Goal: Navigation & Orientation: Understand site structure

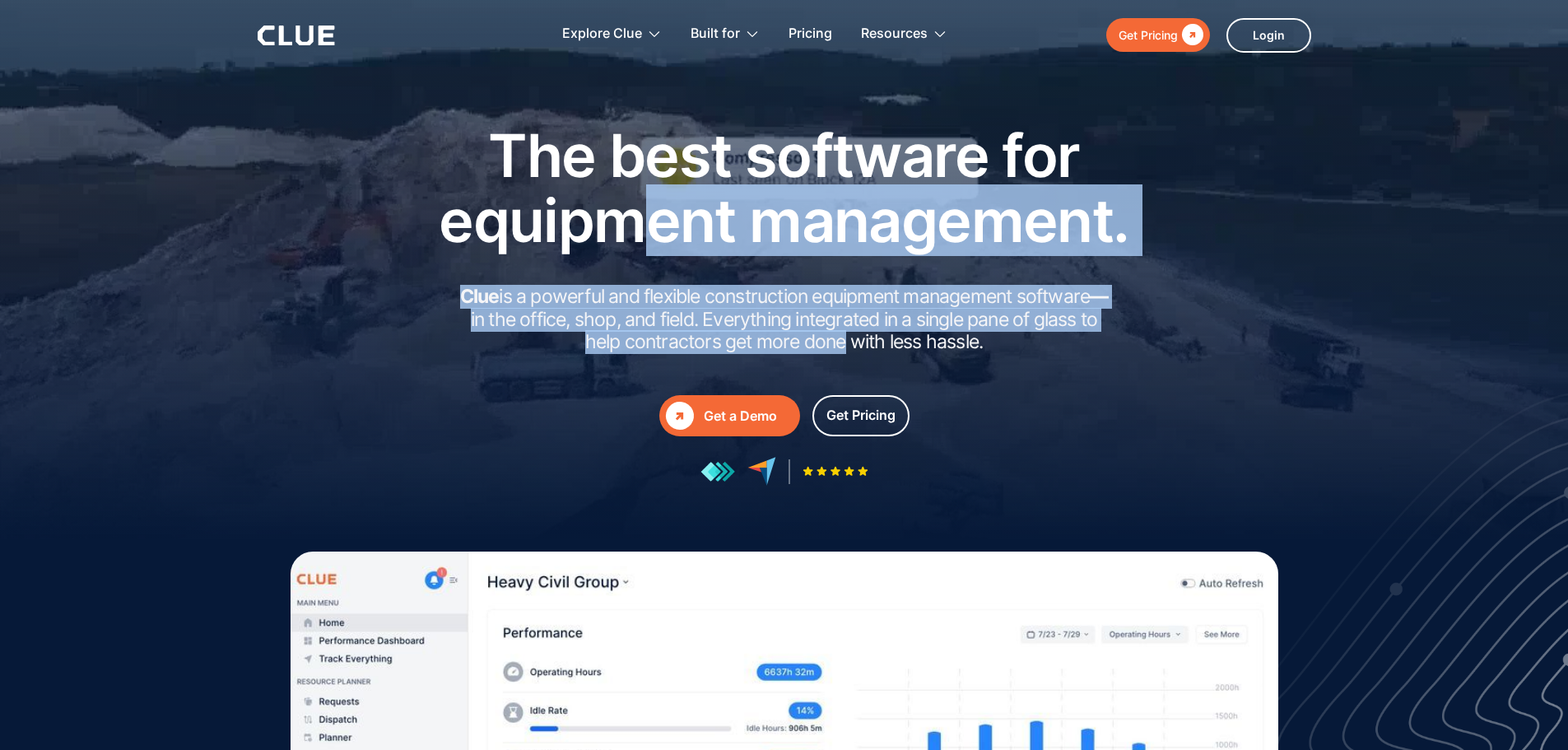
drag, startPoint x: 653, startPoint y: 215, endPoint x: 848, endPoint y: 337, distance: 230.0
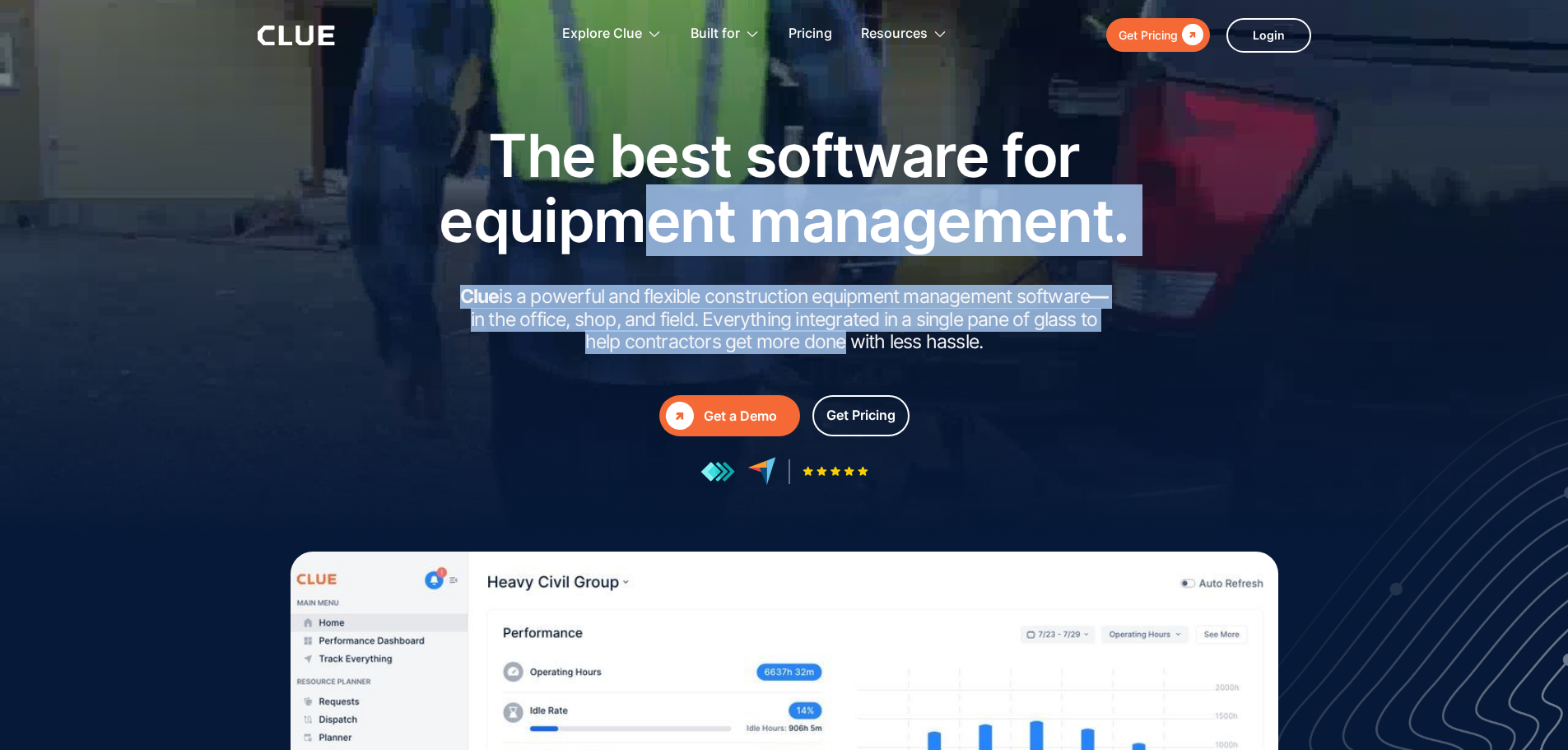
click at [848, 337] on div "The best software for equipment management. Clue is a powerful and flexible con…" at bounding box center [784, 304] width 741 height 363
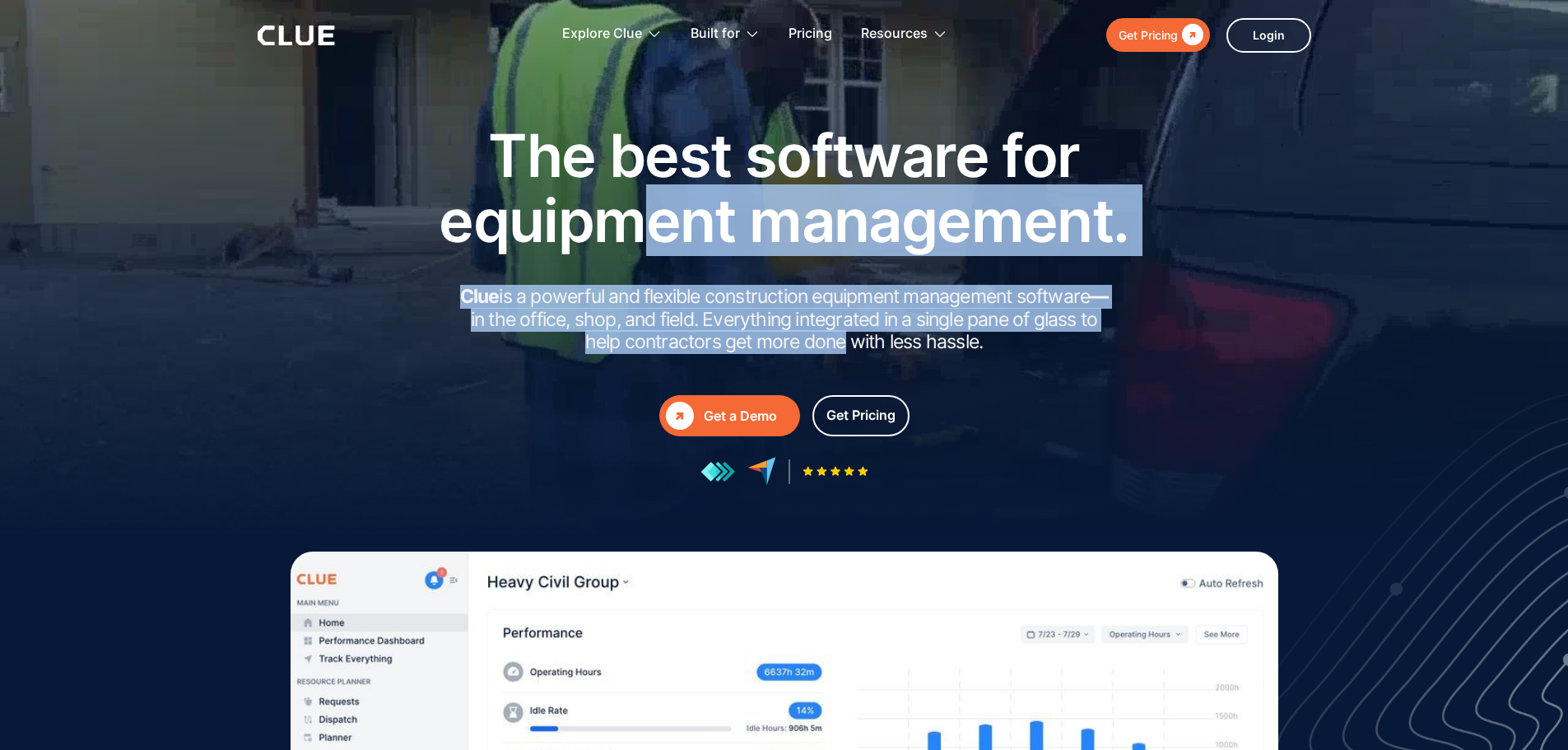
click at [848, 338] on h2 "Clue is a powerful and flexible construction equipment management software — in…" at bounding box center [784, 319] width 658 height 68
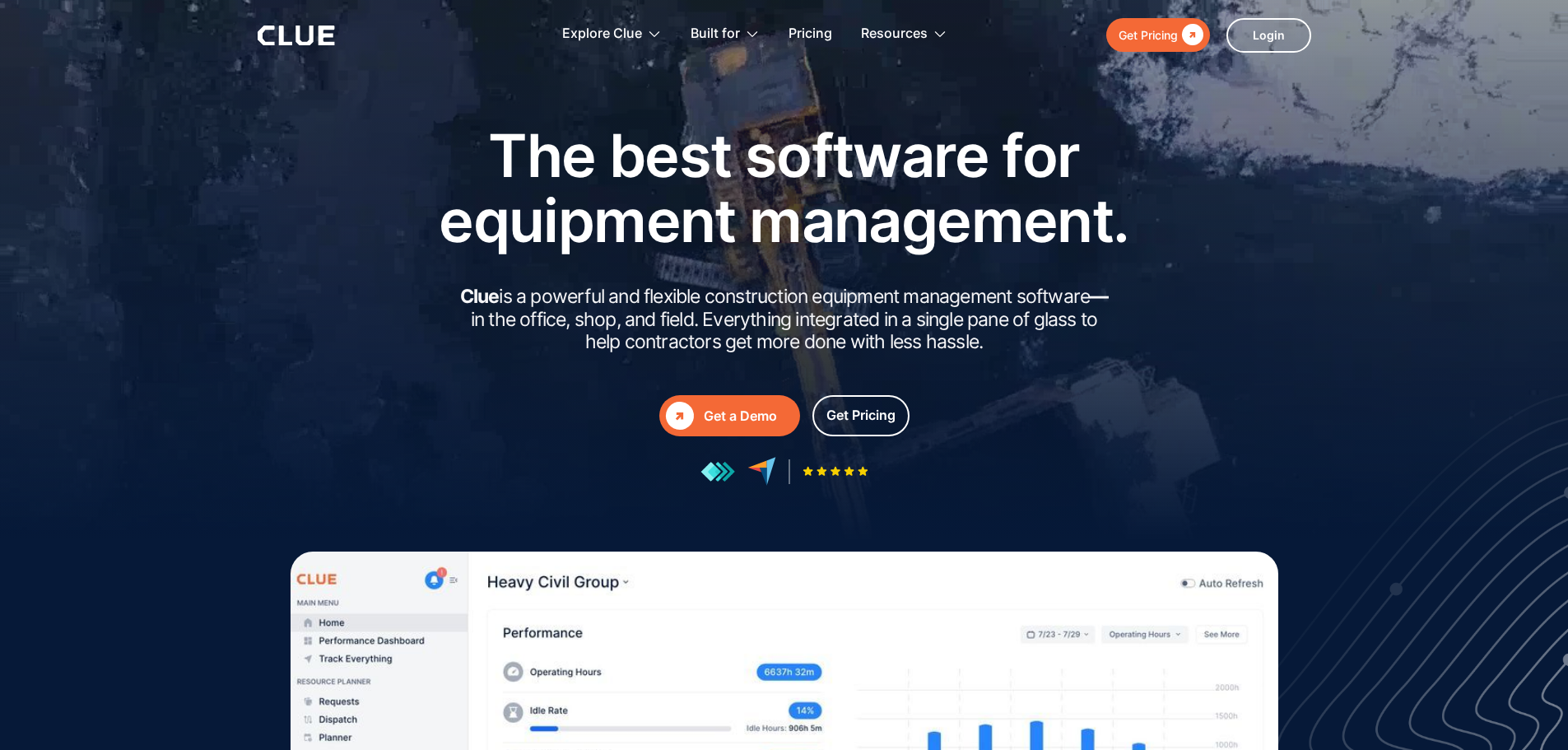
click at [1031, 438] on div " Get a Demo  Get a Demo Get Pricing" at bounding box center [784, 439] width 741 height 90
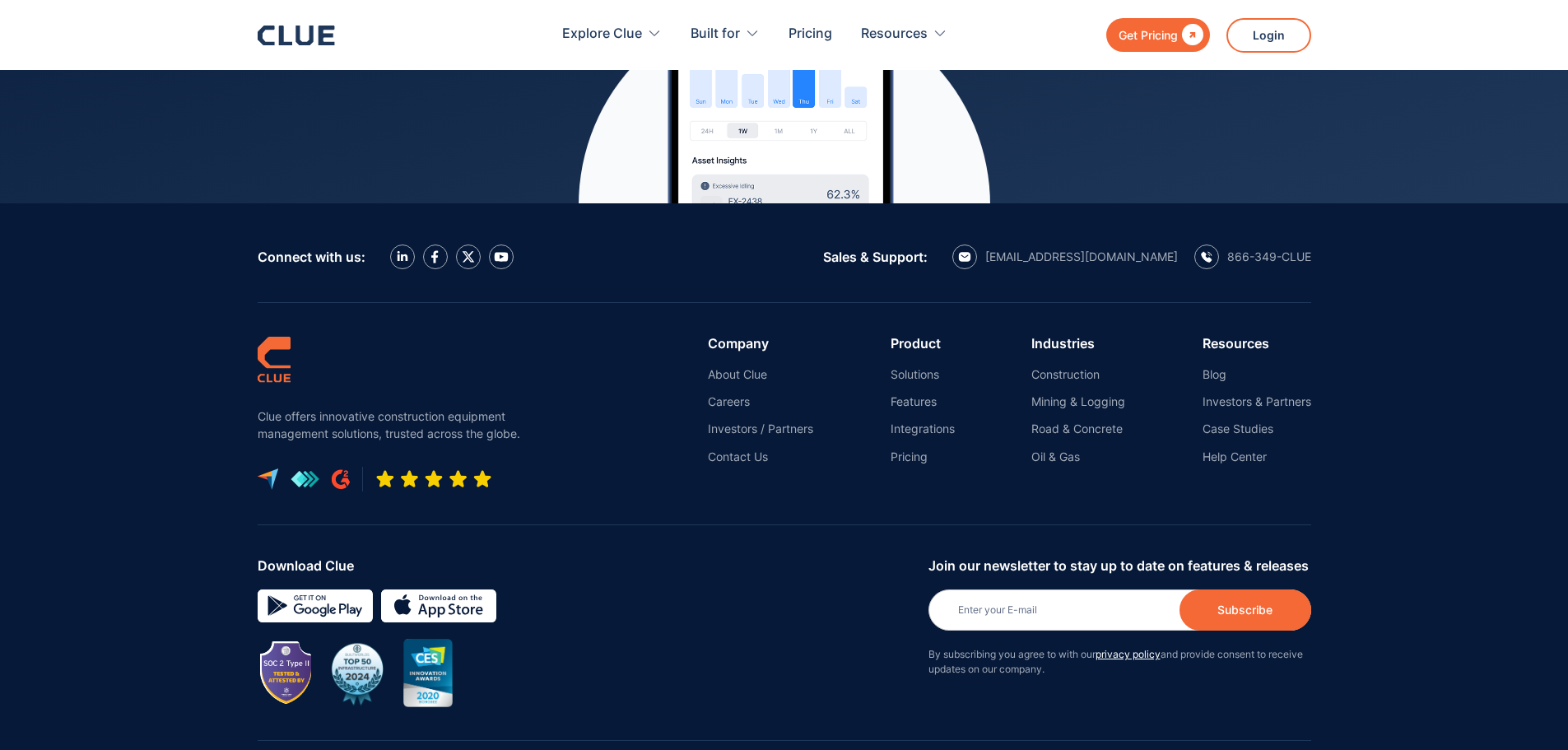
scroll to position [7449, 0]
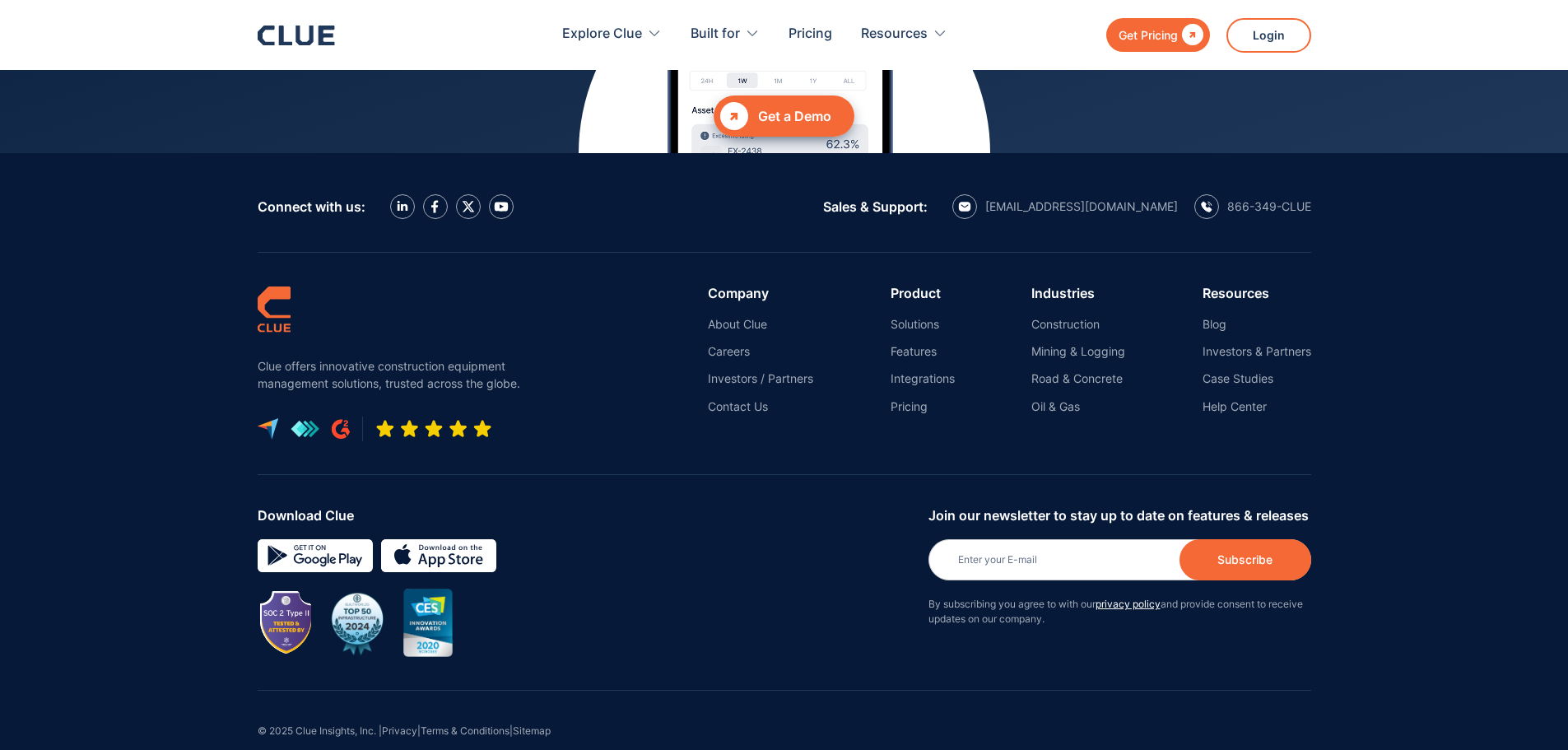
click at [739, 341] on ul "About Clue Careers Investors / Partners Contact Us" at bounding box center [761, 365] width 106 height 98
click at [740, 371] on link "Investors / Partners" at bounding box center [761, 378] width 106 height 15
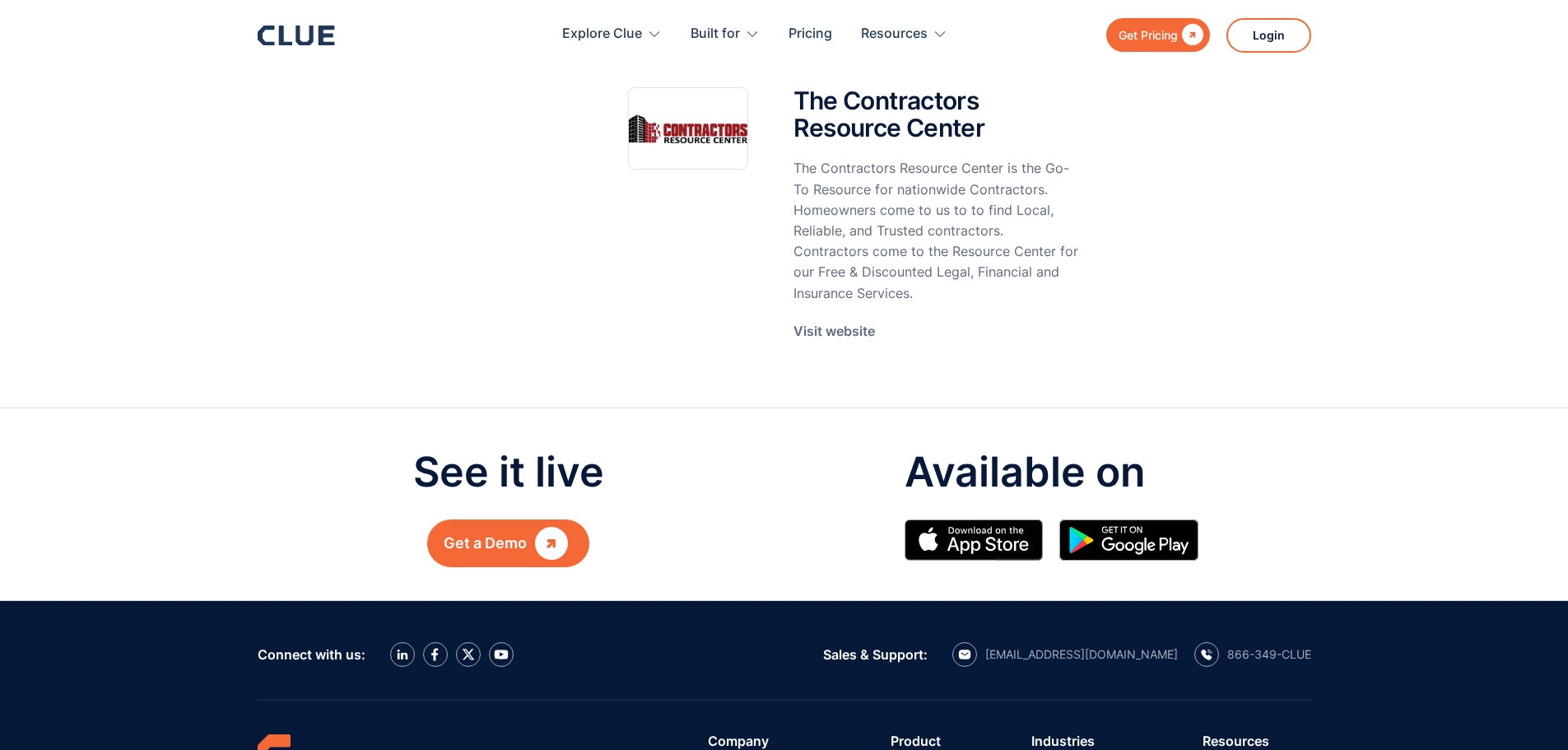
scroll to position [3374, 0]
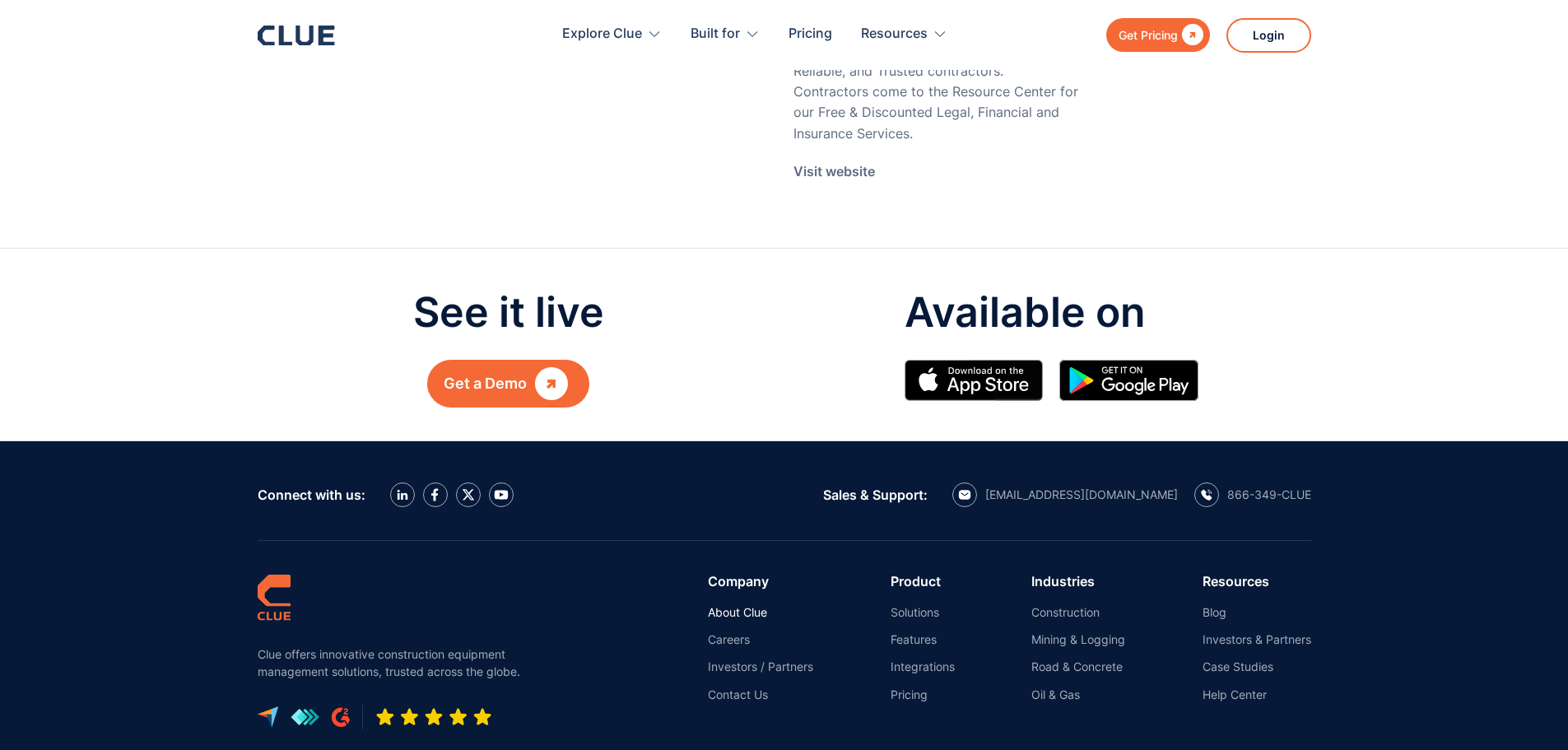
click at [756, 612] on link "About Clue" at bounding box center [761, 612] width 106 height 15
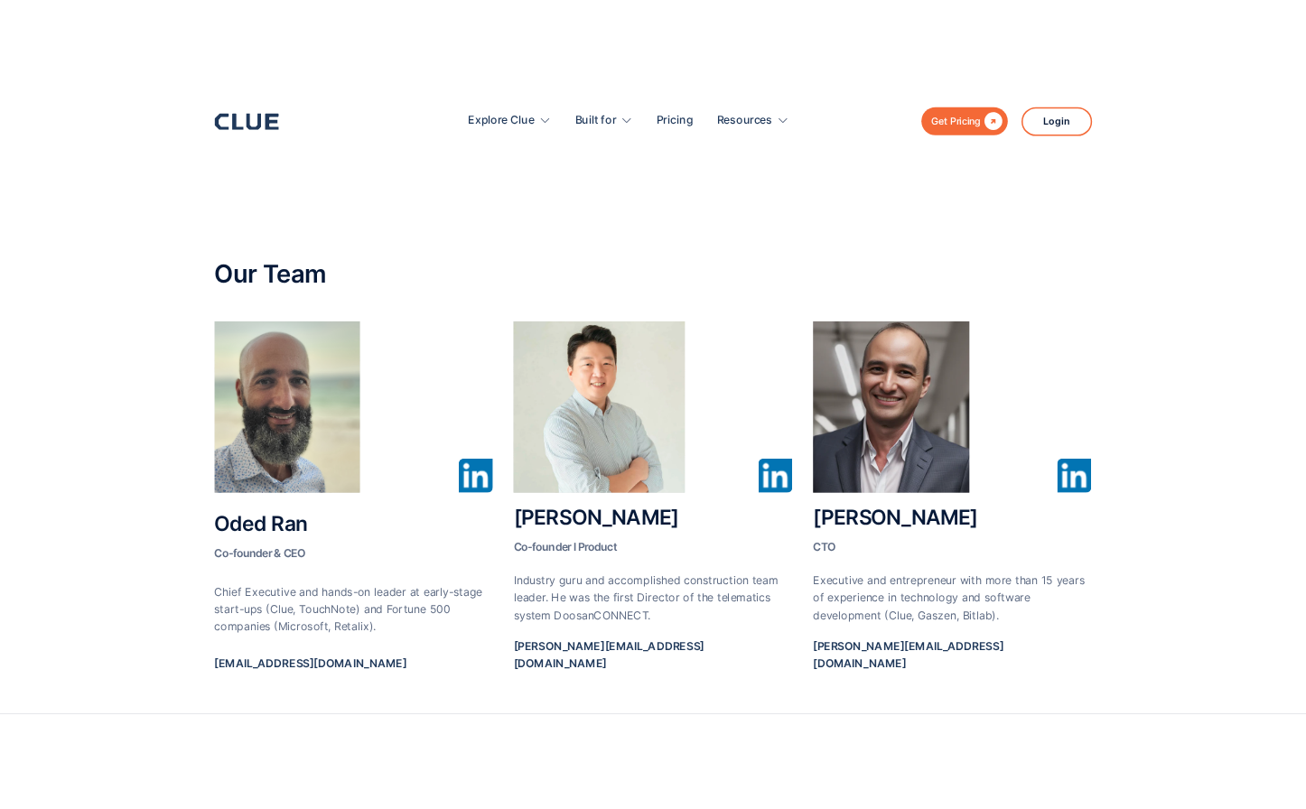
scroll to position [813, 0]
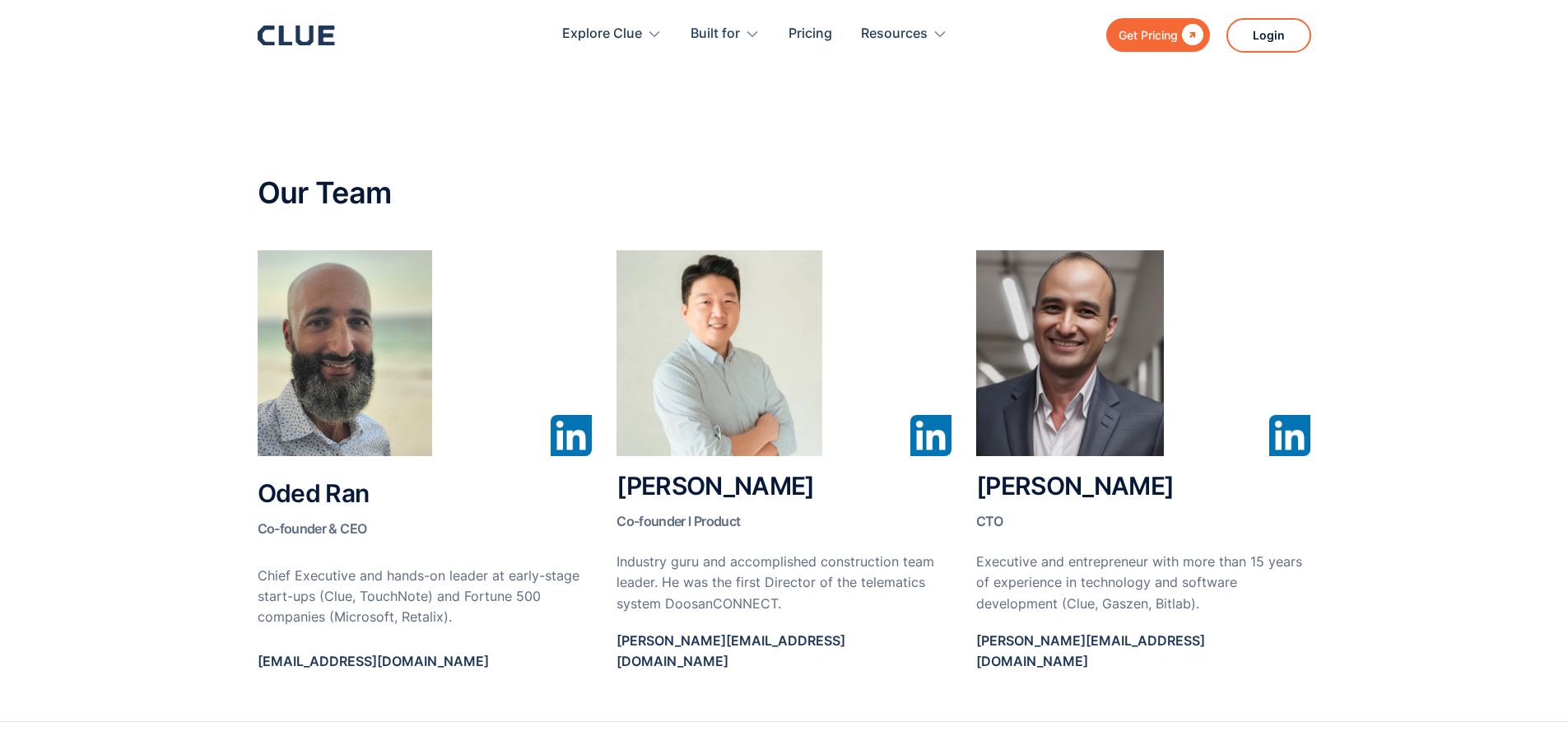
click at [564, 430] on img at bounding box center [571, 435] width 41 height 41
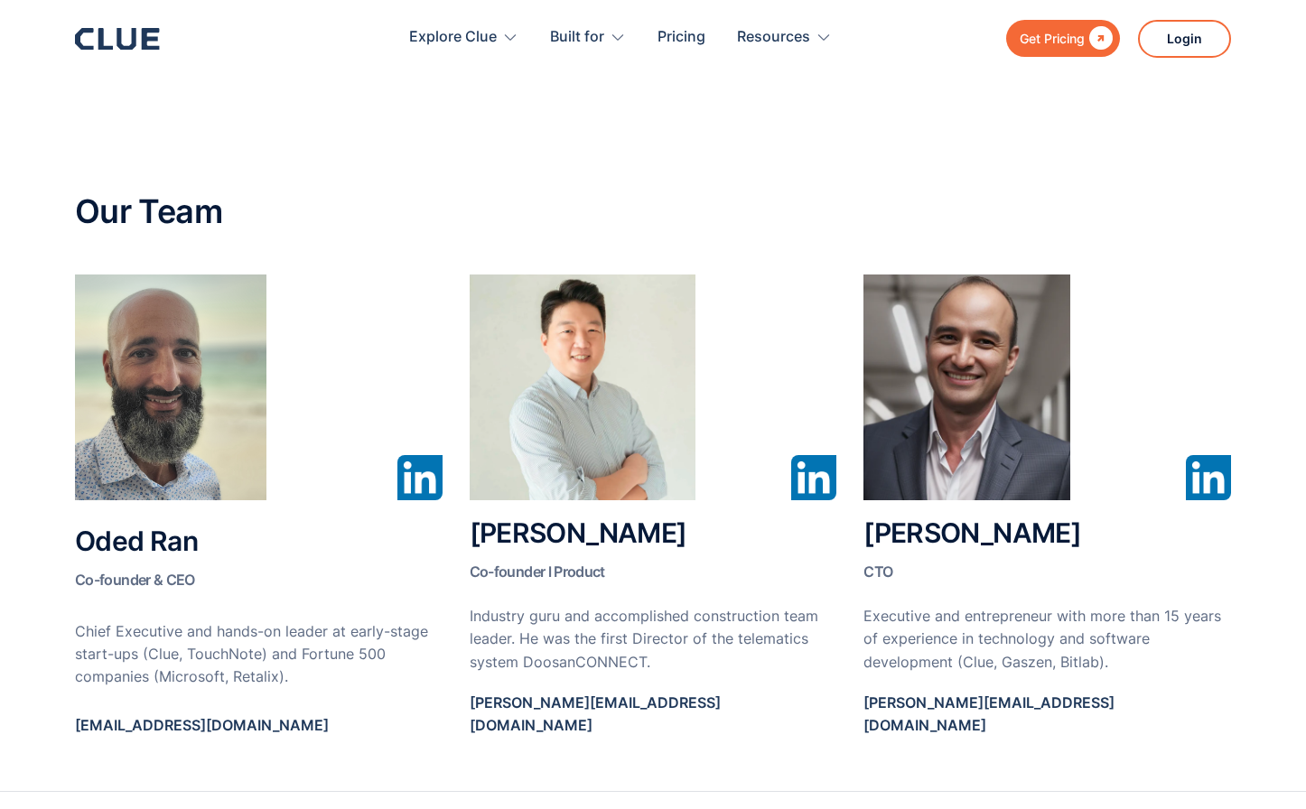
drag, startPoint x: 129, startPoint y: 38, endPoint x: 364, endPoint y: 7, distance: 236.8
click at [129, 38] on icon at bounding box center [117, 39] width 85 height 22
